Goal: Task Accomplishment & Management: Complete application form

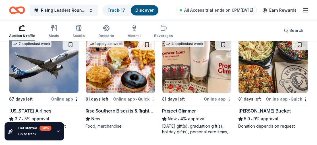
scroll to position [825, 0]
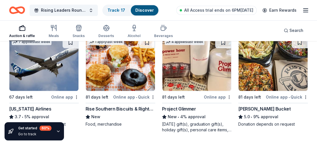
click at [120, 60] on img at bounding box center [120, 64] width 69 height 54
click at [120, 58] on img at bounding box center [120, 64] width 69 height 54
click at [151, 94] on div "Online app • Quick" at bounding box center [134, 96] width 42 height 7
click at [186, 90] on div "4 applies last week" at bounding box center [197, 63] width 70 height 55
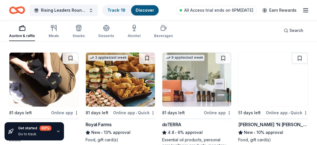
scroll to position [931, 0]
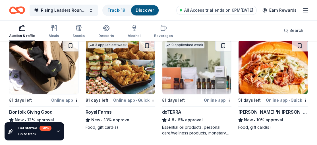
click at [30, 69] on img at bounding box center [43, 67] width 69 height 54
click at [192, 78] on img at bounding box center [196, 67] width 69 height 54
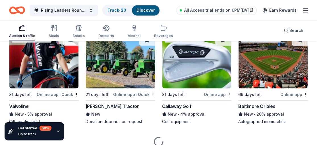
scroll to position [1053, 0]
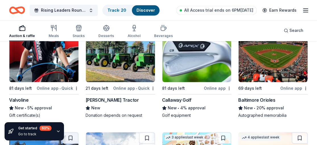
click at [30, 78] on img at bounding box center [43, 55] width 69 height 54
click at [24, 31] on div "Auction & raffle" at bounding box center [22, 31] width 26 height 14
click at [23, 32] on div "Auction & raffle" at bounding box center [22, 31] width 26 height 14
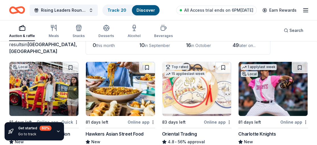
scroll to position [0, 0]
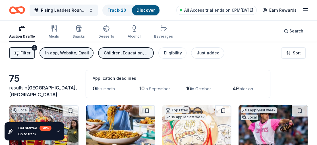
click at [28, 35] on div "Auction & raffle" at bounding box center [22, 36] width 26 height 5
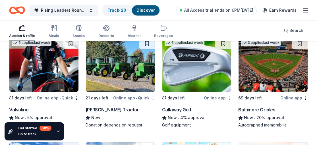
scroll to position [1054, 0]
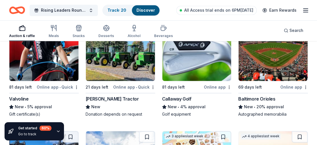
click at [45, 54] on img at bounding box center [43, 54] width 69 height 54
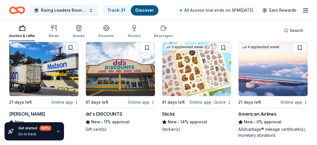
scroll to position [1154, 0]
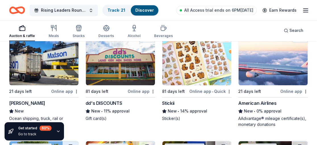
click at [261, 88] on div "21 days left" at bounding box center [258, 91] width 41 height 7
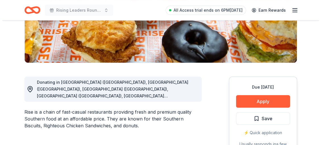
scroll to position [114, 0]
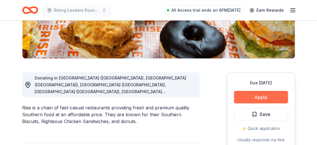
click at [263, 94] on button "Apply" at bounding box center [261, 97] width 54 height 13
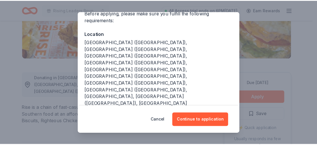
scroll to position [52, 0]
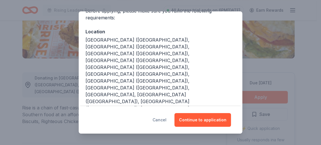
click at [167, 119] on button "Cancel" at bounding box center [160, 120] width 14 height 14
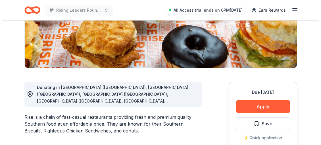
scroll to position [124, 0]
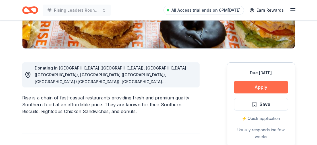
click at [256, 84] on button "Apply" at bounding box center [261, 87] width 54 height 13
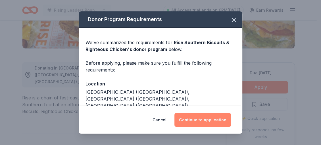
click at [213, 121] on button "Continue to application" at bounding box center [203, 120] width 57 height 14
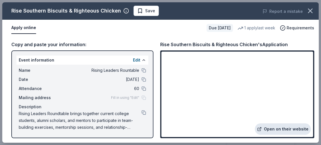
click at [277, 129] on link "Open on their website" at bounding box center [283, 128] width 56 height 11
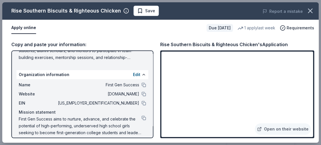
scroll to position [74, 0]
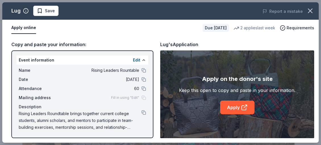
scroll to position [155, 0]
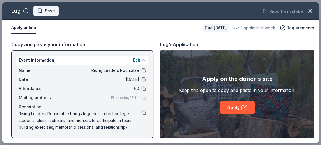
click at [48, 9] on span "Save" at bounding box center [50, 10] width 10 height 7
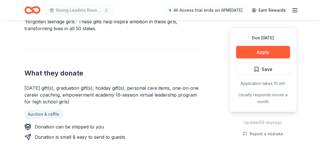
scroll to position [182, 0]
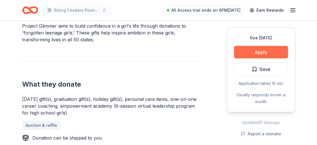
click at [259, 54] on button "Apply" at bounding box center [261, 52] width 54 height 13
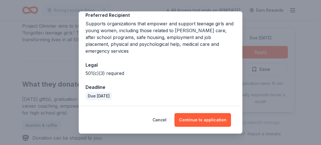
scroll to position [91, 0]
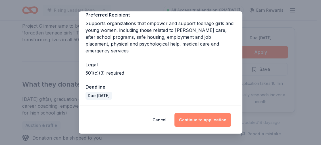
click at [205, 121] on button "Continue to application" at bounding box center [203, 120] width 57 height 14
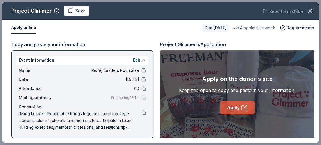
click at [236, 106] on link "Apply" at bounding box center [237, 107] width 34 height 14
click at [236, 109] on link "Apply" at bounding box center [237, 107] width 34 height 14
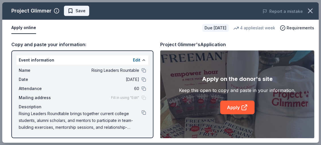
click at [81, 10] on span "Save" at bounding box center [81, 10] width 10 height 7
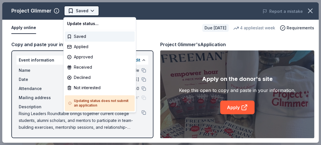
scroll to position [0, 0]
click at [124, 30] on body "Rising Leaders Rountable Saved Apply Due in 81 days Share Project Glimmer New •…" at bounding box center [158, 72] width 317 height 145
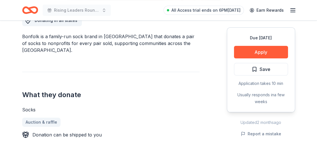
scroll to position [177, 0]
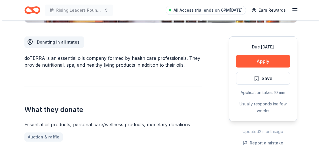
scroll to position [157, 0]
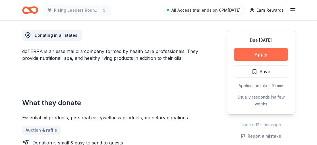
click at [268, 56] on button "Apply" at bounding box center [261, 54] width 54 height 13
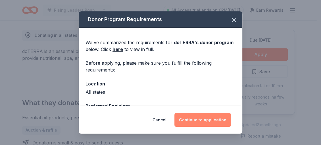
click at [215, 121] on button "Continue to application" at bounding box center [203, 120] width 57 height 14
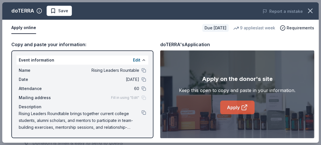
click at [246, 107] on icon at bounding box center [244, 107] width 7 height 7
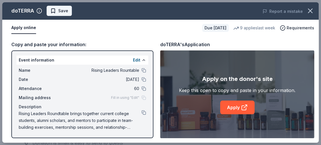
click at [61, 12] on span "Save" at bounding box center [63, 10] width 10 height 7
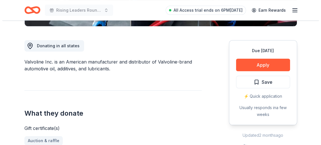
scroll to position [152, 0]
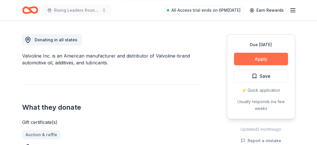
click at [268, 56] on button "Apply" at bounding box center [261, 59] width 54 height 13
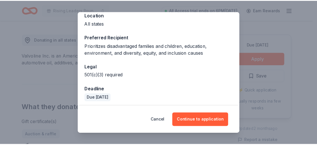
scroll to position [70, 0]
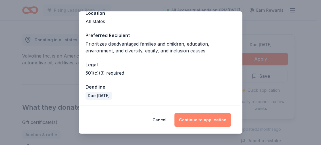
click at [215, 116] on button "Continue to application" at bounding box center [203, 120] width 57 height 14
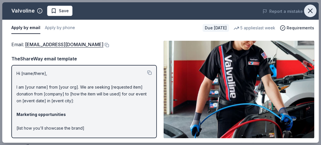
click at [312, 5] on button "button" at bounding box center [310, 11] width 13 height 13
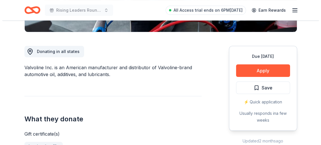
scroll to position [143, 0]
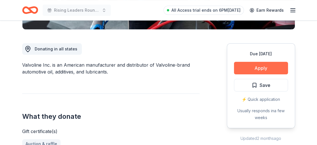
click at [264, 68] on button "Apply" at bounding box center [261, 68] width 54 height 13
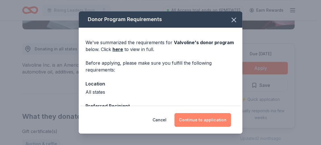
click at [209, 119] on button "Continue to application" at bounding box center [203, 120] width 57 height 14
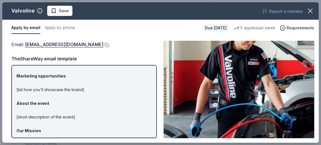
scroll to position [41, 0]
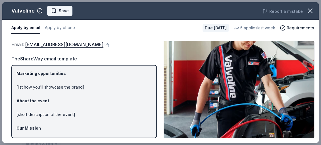
click at [64, 11] on span "Save" at bounding box center [64, 10] width 10 height 7
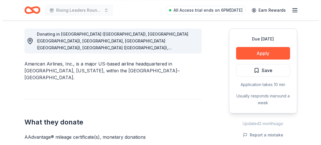
scroll to position [163, 0]
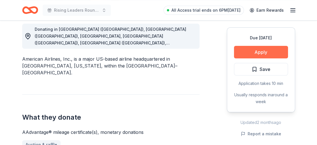
click at [261, 47] on button "Apply" at bounding box center [261, 52] width 54 height 13
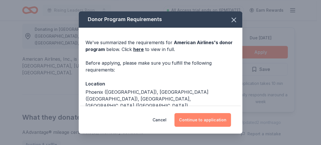
click at [215, 121] on button "Continue to application" at bounding box center [203, 120] width 57 height 14
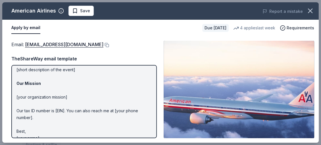
scroll to position [89, 0]
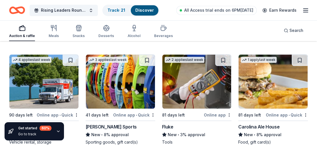
scroll to position [1248, 0]
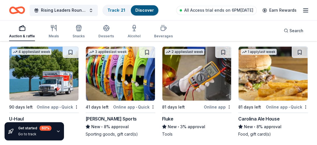
click at [49, 85] on img at bounding box center [43, 73] width 69 height 54
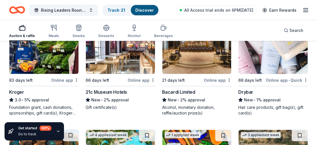
scroll to position [1497, 0]
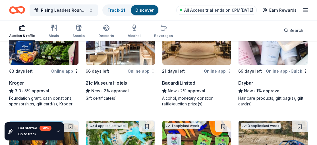
click at [268, 63] on img at bounding box center [272, 38] width 69 height 54
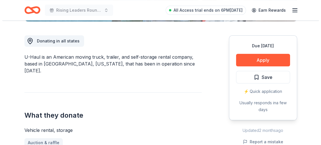
scroll to position [161, 0]
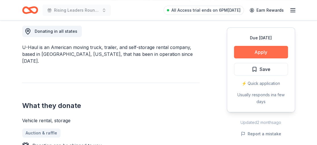
click at [264, 49] on button "Apply" at bounding box center [261, 52] width 54 height 13
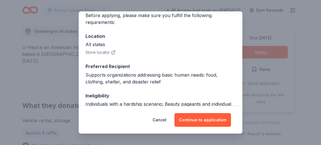
scroll to position [48, 0]
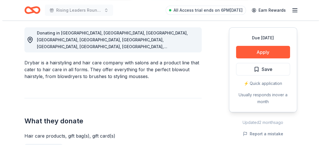
scroll to position [161, 0]
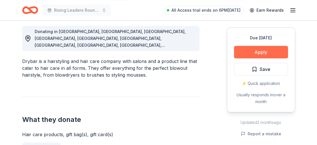
click at [262, 53] on button "Apply" at bounding box center [261, 52] width 54 height 13
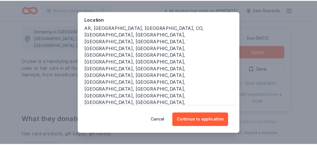
scroll to position [65, 0]
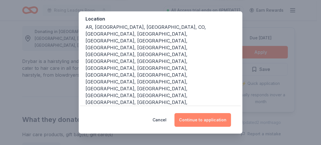
click at [205, 119] on button "Continue to application" at bounding box center [203, 120] width 57 height 14
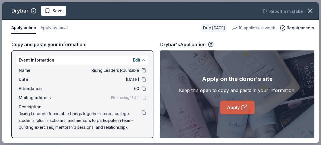
click at [241, 107] on icon at bounding box center [244, 107] width 7 height 7
click at [233, 105] on link "Apply" at bounding box center [237, 107] width 34 height 14
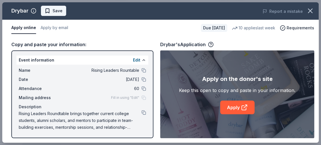
click at [58, 10] on span "Save" at bounding box center [58, 10] width 10 height 7
click at [310, 9] on icon "button" at bounding box center [310, 11] width 8 height 8
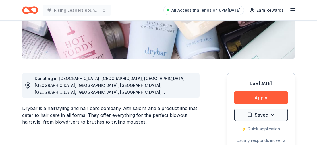
scroll to position [109, 0]
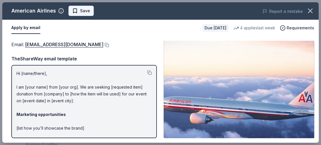
scroll to position [89, 0]
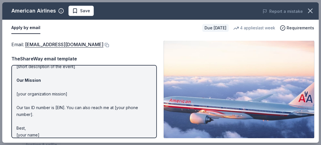
click at [86, 11] on span "Save" at bounding box center [85, 10] width 10 height 7
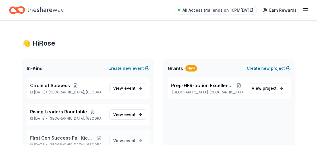
click at [65, 136] on span "FIrst Gen Success Fall Kickoff" at bounding box center [62, 137] width 64 height 7
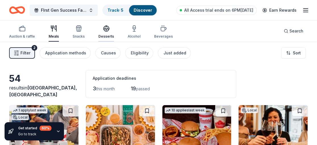
click at [107, 35] on div "Desserts" at bounding box center [106, 36] width 16 height 5
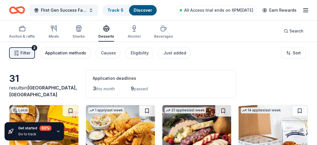
click at [78, 51] on div "Application methods" at bounding box center [65, 52] width 41 height 7
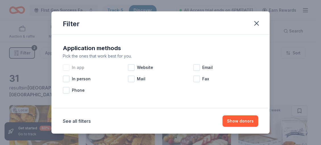
click at [70, 65] on div "In app" at bounding box center [95, 67] width 65 height 11
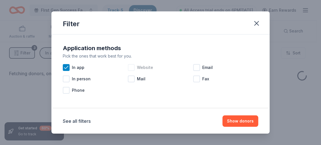
click at [129, 67] on div at bounding box center [131, 67] width 7 height 7
click at [195, 68] on div at bounding box center [196, 67] width 7 height 7
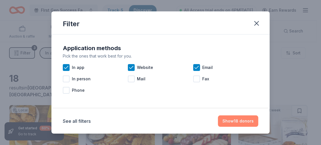
click at [242, 120] on button "Show 18 donors" at bounding box center [238, 120] width 40 height 11
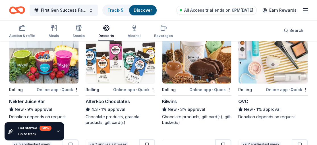
scroll to position [290, 0]
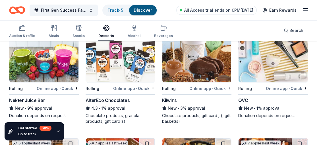
click at [273, 79] on img at bounding box center [272, 55] width 69 height 54
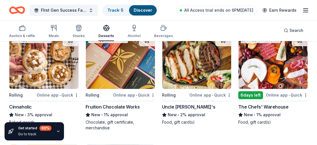
scroll to position [392, 0]
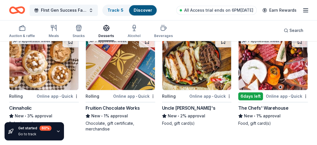
click at [193, 87] on img at bounding box center [196, 63] width 69 height 54
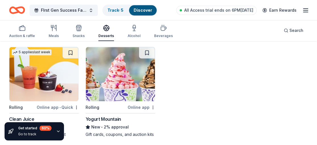
scroll to position [494, 0]
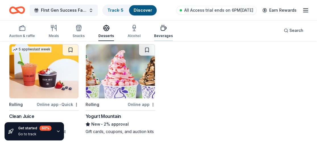
click at [160, 31] on icon "button" at bounding box center [163, 27] width 7 height 7
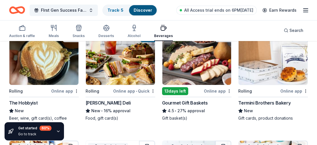
scroll to position [75, 0]
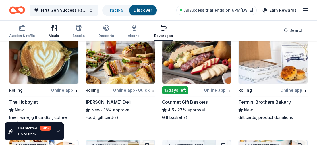
click at [55, 31] on icon "button" at bounding box center [53, 27] width 7 height 7
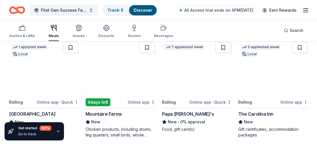
scroll to position [168, 0]
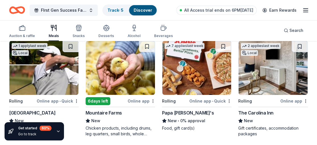
click at [211, 74] on img at bounding box center [196, 68] width 69 height 54
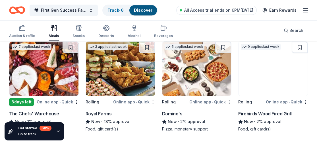
scroll to position [392, 0]
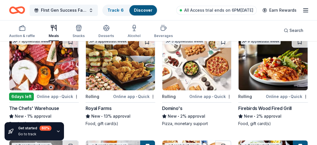
click at [268, 84] on img at bounding box center [272, 63] width 69 height 54
click at [201, 65] on img at bounding box center [196, 63] width 69 height 54
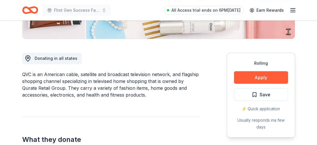
scroll to position [136, 0]
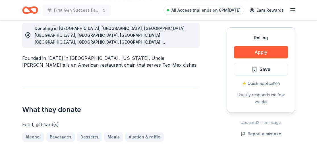
scroll to position [177, 0]
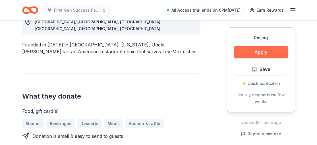
click at [256, 53] on button "Apply" at bounding box center [261, 52] width 54 height 13
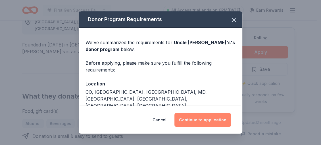
click at [200, 121] on button "Continue to application" at bounding box center [203, 120] width 57 height 14
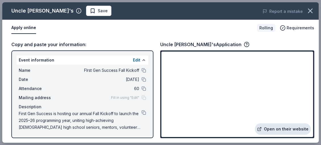
click at [279, 126] on link "Open on their website" at bounding box center [283, 128] width 56 height 11
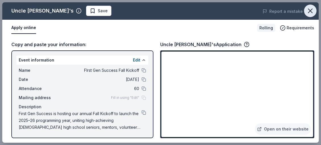
click at [307, 9] on icon "button" at bounding box center [310, 11] width 8 height 8
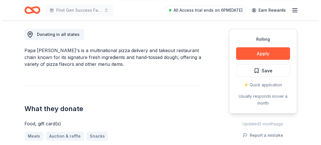
scroll to position [159, 0]
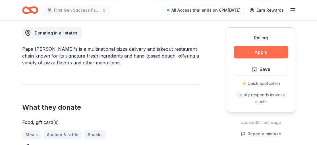
click at [261, 50] on button "Apply" at bounding box center [261, 52] width 54 height 13
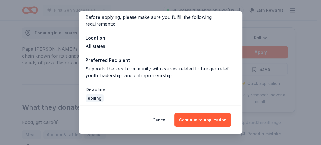
scroll to position [48, 0]
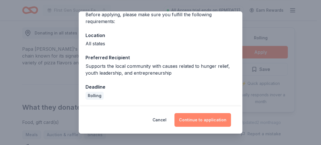
click at [208, 121] on button "Continue to application" at bounding box center [203, 120] width 57 height 14
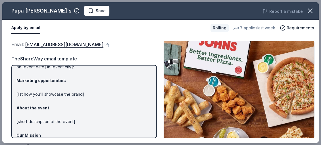
scroll to position [0, 0]
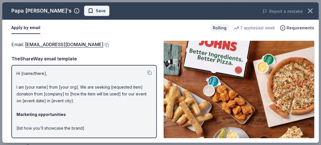
click at [96, 9] on span "Save" at bounding box center [101, 10] width 10 height 7
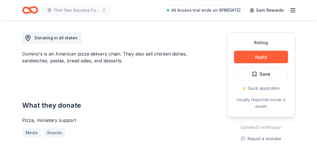
scroll to position [157, 0]
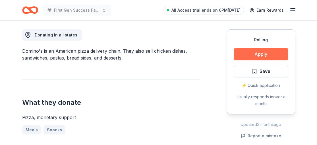
click at [255, 52] on button "Apply" at bounding box center [261, 54] width 54 height 13
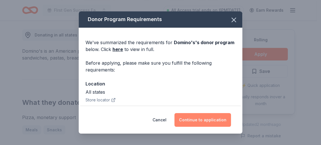
click at [214, 119] on button "Continue to application" at bounding box center [203, 120] width 57 height 14
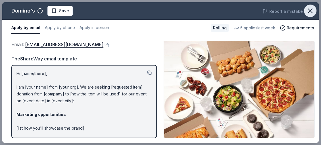
click at [314, 12] on icon "button" at bounding box center [310, 11] width 8 height 8
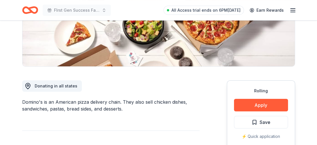
scroll to position [70, 0]
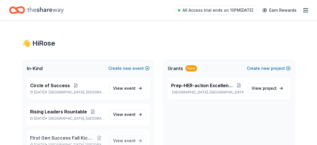
click at [64, 134] on span "FIrst Gen Success Fall Kickoff" at bounding box center [62, 137] width 64 height 7
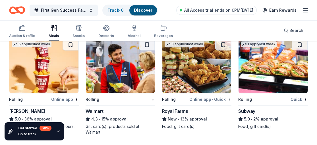
scroll to position [376, 0]
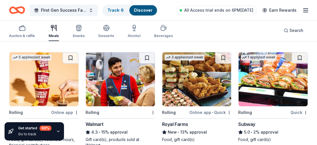
click at [275, 82] on img at bounding box center [272, 79] width 69 height 54
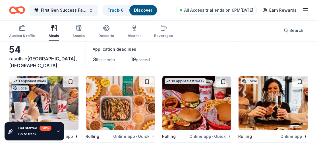
scroll to position [0, 0]
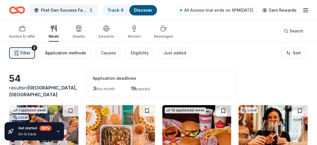
click at [70, 55] on div "Application methods" at bounding box center [65, 52] width 41 height 7
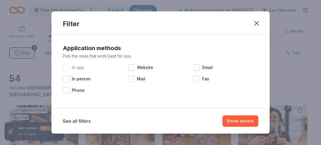
click at [66, 67] on div at bounding box center [66, 67] width 7 height 7
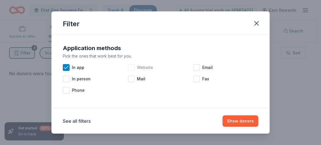
click at [128, 67] on div at bounding box center [131, 67] width 7 height 7
click at [193, 68] on div at bounding box center [196, 67] width 7 height 7
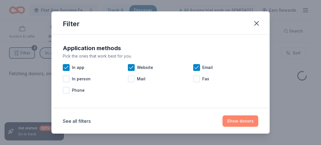
click at [232, 120] on button "Show donors" at bounding box center [241, 120] width 36 height 11
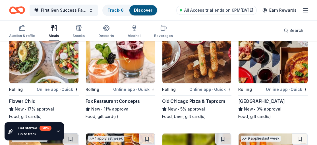
scroll to position [609, 0]
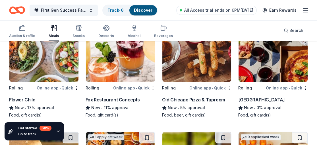
click at [191, 96] on div "Old Chicago Pizza & Taproom" at bounding box center [193, 99] width 63 height 7
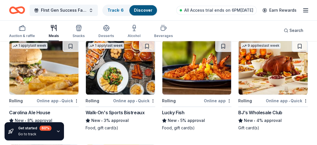
scroll to position [716, 0]
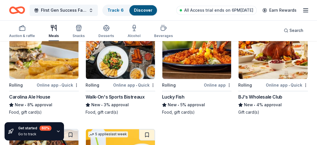
click at [271, 94] on div "BJ's Wholesale Club" at bounding box center [260, 96] width 44 height 7
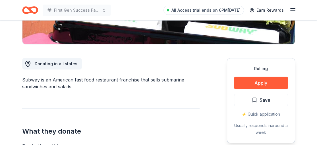
scroll to position [138, 0]
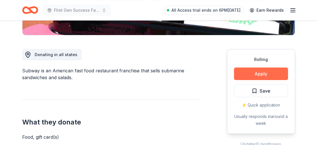
click at [259, 70] on button "Apply" at bounding box center [261, 73] width 54 height 13
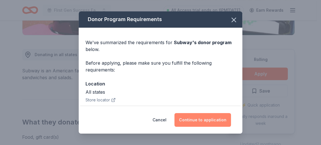
click at [203, 117] on button "Continue to application" at bounding box center [203, 120] width 57 height 14
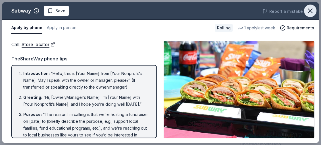
click at [310, 10] on icon "button" at bounding box center [310, 11] width 4 height 4
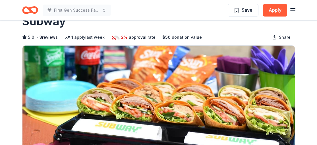
scroll to position [6, 0]
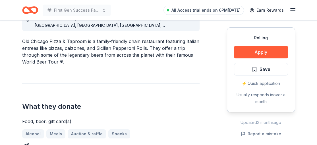
scroll to position [182, 0]
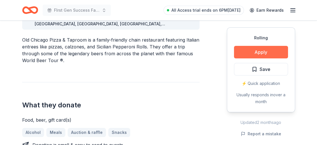
click at [267, 51] on button "Apply" at bounding box center [261, 52] width 54 height 13
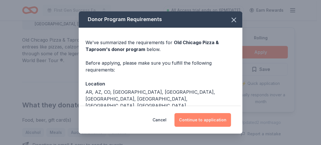
click at [198, 119] on button "Continue to application" at bounding box center [203, 120] width 57 height 14
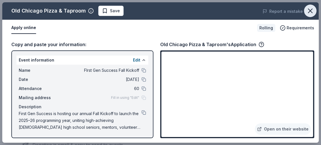
click at [308, 7] on icon "button" at bounding box center [310, 11] width 8 height 8
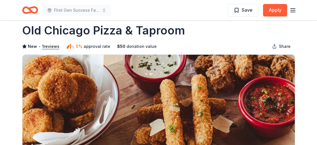
scroll to position [0, 0]
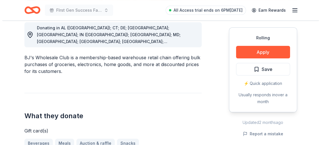
scroll to position [166, 0]
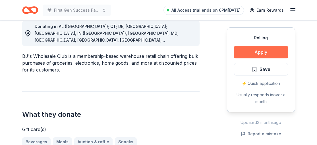
click at [269, 51] on button "Apply" at bounding box center [261, 52] width 54 height 13
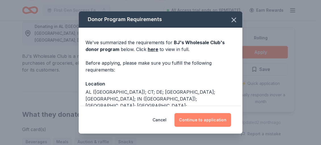
click at [212, 119] on button "Continue to application" at bounding box center [203, 120] width 57 height 14
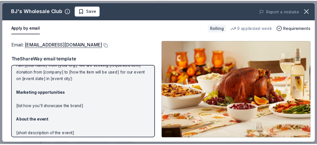
scroll to position [23, 0]
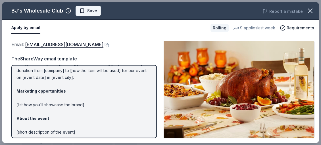
click at [82, 10] on span "Save" at bounding box center [88, 10] width 18 height 7
click at [310, 11] on icon "button" at bounding box center [310, 11] width 4 height 4
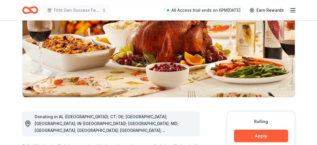
scroll to position [0, 0]
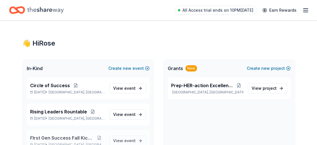
click at [68, 135] on span "FIrst Gen Success Fall Kickoff" at bounding box center [62, 137] width 64 height 7
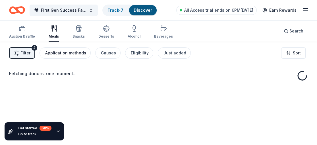
click at [77, 51] on div "Application methods" at bounding box center [65, 52] width 41 height 7
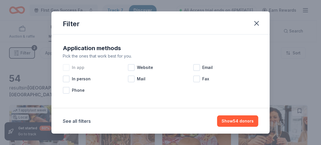
click at [71, 67] on div "In app" at bounding box center [95, 67] width 65 height 11
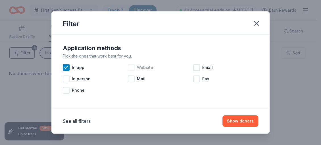
click at [128, 67] on div at bounding box center [131, 67] width 7 height 7
click at [193, 68] on div at bounding box center [196, 67] width 7 height 7
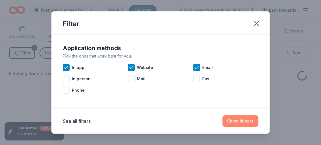
click at [227, 120] on button "Show donors" at bounding box center [241, 120] width 36 height 11
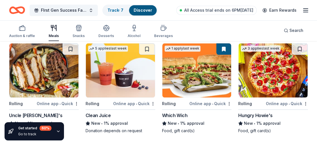
scroll to position [800, 0]
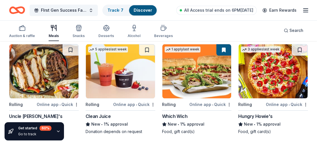
click at [265, 85] on img at bounding box center [272, 71] width 69 height 54
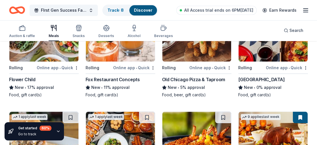
scroll to position [627, 0]
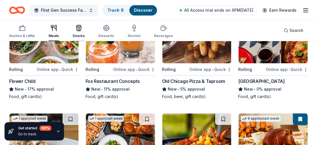
click at [76, 32] on div "Snacks" at bounding box center [78, 31] width 12 height 14
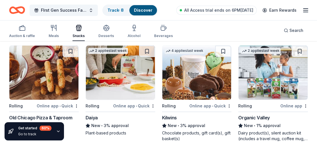
scroll to position [280, 0]
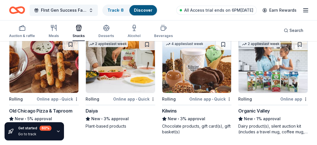
click at [127, 86] on img at bounding box center [120, 66] width 69 height 54
click at [195, 78] on img at bounding box center [196, 66] width 69 height 54
drag, startPoint x: 318, startPoint y: 77, endPoint x: 191, endPoint y: 23, distance: 137.9
click at [191, 23] on div "Auction & raffle Meals Snacks Desserts Alcohol Beverages Search" at bounding box center [158, 30] width 299 height 21
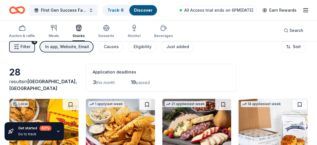
scroll to position [0, 0]
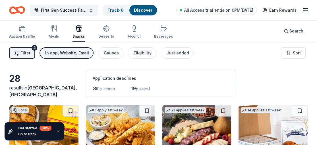
click at [143, 10] on link "Discover" at bounding box center [143, 10] width 18 height 5
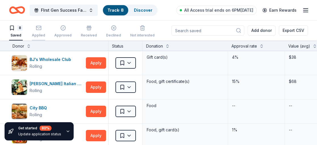
click at [37, 33] on div "Applied" at bounding box center [38, 35] width 13 height 5
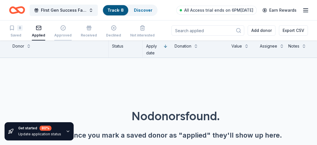
click at [63, 36] on div "Approved" at bounding box center [62, 35] width 17 height 5
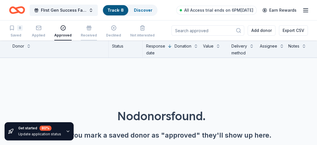
click at [86, 36] on div "Received" at bounding box center [89, 35] width 16 height 5
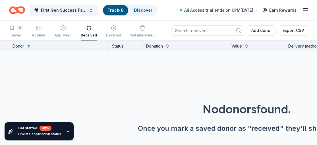
click at [102, 36] on div "8 Saved Applied Approved Received Declined Not interested" at bounding box center [82, 32] width 146 height 18
drag, startPoint x: 115, startPoint y: 36, endPoint x: 239, endPoint y: 22, distance: 125.2
click at [41, 34] on div "Applied" at bounding box center [38, 35] width 13 height 5
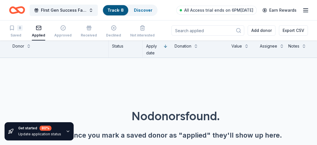
click at [306, 12] on line "button" at bounding box center [305, 12] width 5 height 0
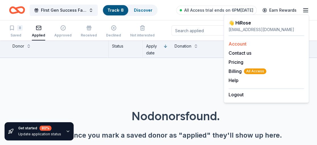
click at [234, 42] on link "Account" at bounding box center [238, 44] width 18 height 6
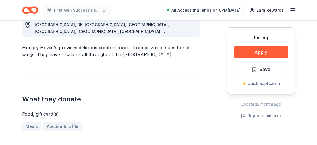
scroll to position [183, 0]
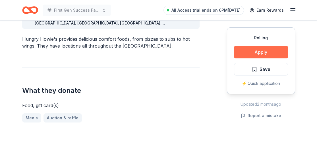
click at [266, 51] on button "Apply" at bounding box center [261, 52] width 54 height 13
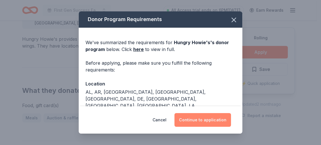
click at [217, 119] on button "Continue to application" at bounding box center [203, 120] width 57 height 14
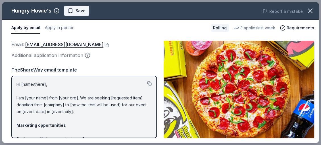
click at [79, 10] on span "Save" at bounding box center [81, 10] width 10 height 7
click at [314, 9] on button "button" at bounding box center [310, 11] width 13 height 13
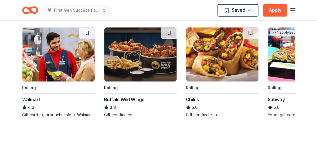
scroll to position [641, 0]
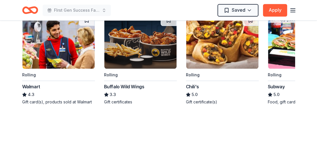
click at [199, 46] on img at bounding box center [222, 41] width 72 height 54
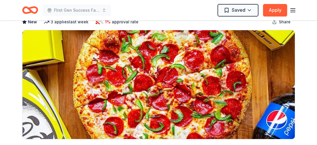
scroll to position [0, 0]
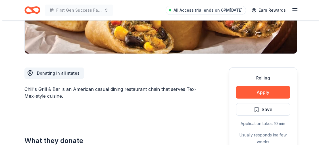
scroll to position [138, 0]
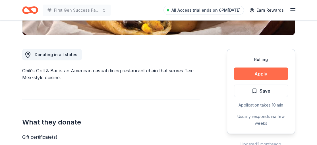
click at [254, 73] on button "Apply" at bounding box center [261, 73] width 54 height 13
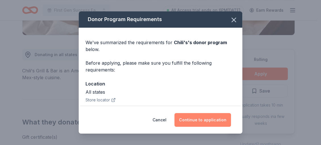
click at [215, 121] on button "Continue to application" at bounding box center [203, 120] width 57 height 14
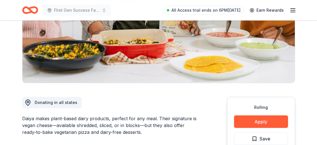
scroll to position [95, 0]
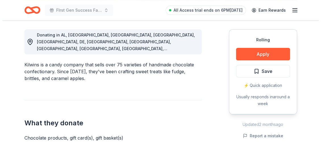
scroll to position [159, 0]
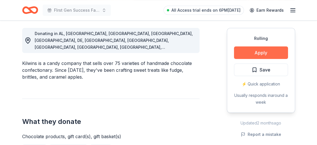
click at [256, 51] on button "Apply" at bounding box center [261, 52] width 54 height 13
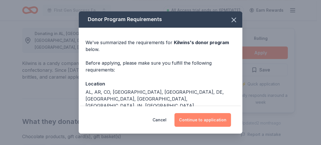
click at [208, 120] on button "Continue to application" at bounding box center [203, 120] width 57 height 14
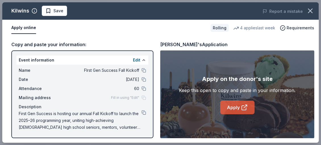
click at [236, 107] on link "Apply" at bounding box center [237, 107] width 34 height 14
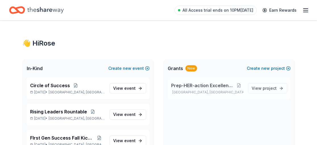
click at [196, 83] on span "Prep-HER-action Excellence Program" at bounding box center [203, 85] width 64 height 7
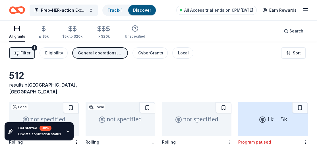
click at [115, 53] on div "General operations, Projects & programming, Scholarship, Education" at bounding box center [100, 52] width 45 height 7
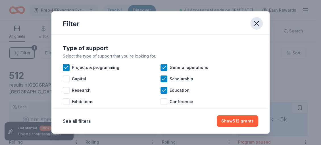
click at [255, 25] on icon "button" at bounding box center [257, 23] width 8 height 8
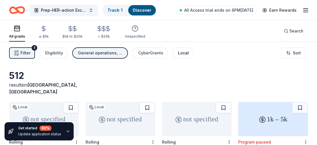
click at [184, 51] on div "Local" at bounding box center [183, 52] width 11 height 7
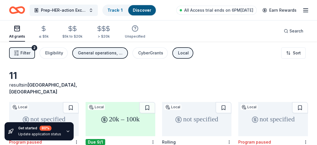
click at [25, 51] on span "Filter" at bounding box center [25, 52] width 10 height 7
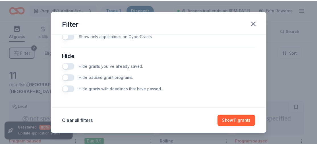
scroll to position [376, 0]
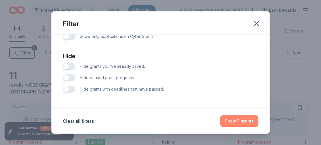
click at [245, 119] on button "Show 11 grants" at bounding box center [239, 120] width 38 height 11
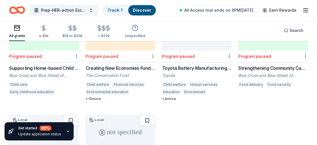
scroll to position [185, 0]
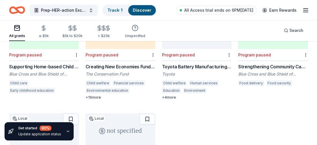
drag, startPoint x: 312, startPoint y: 95, endPoint x: 192, endPoint y: 103, distance: 119.9
click at [192, 103] on div "not specified Local Program paused Truliant's Charitable Giving Truliant Federa…" at bounding box center [158, 56] width 299 height 281
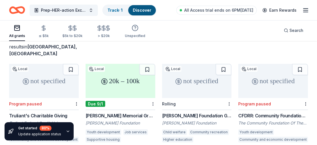
scroll to position [32, 0]
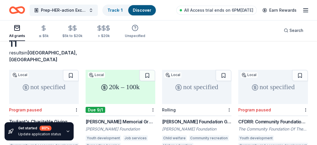
click at [118, 109] on div "20k – 100k Local Due 9/1 [PERSON_NAME] Memorial Grants in Art & Human Services …" at bounding box center [121, 112] width 70 height 85
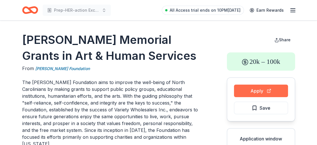
click at [267, 90] on button "Apply" at bounding box center [261, 90] width 54 height 13
